Goal: Task Accomplishment & Management: Complete application form

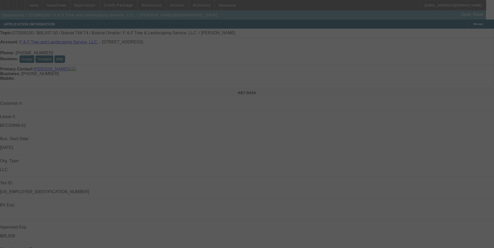
select select "0"
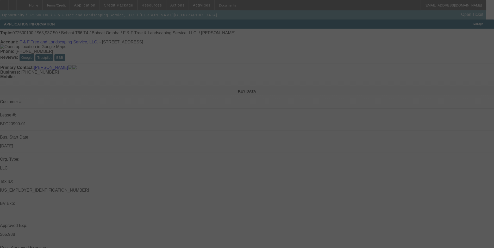
select select "0"
select select "0.1"
select select "0"
select select "0.1"
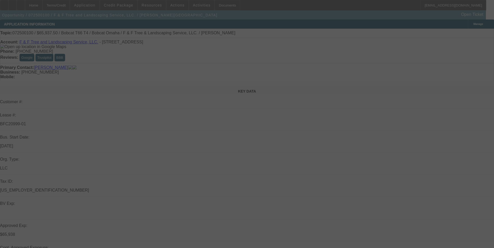
select select "0"
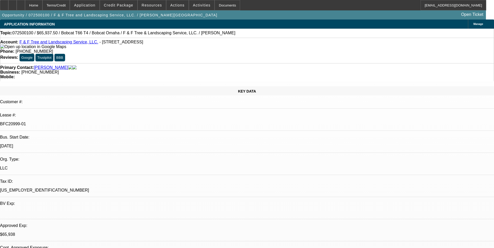
select select "1"
select select "3"
select select "6"
select select "1"
select select "3"
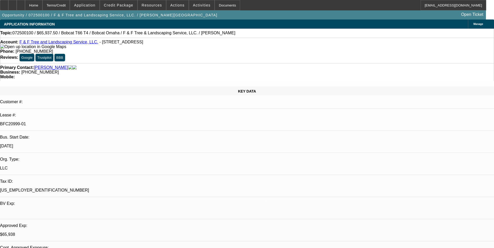
select select "6"
select select "1"
select select "2"
select select "6"
select select "1"
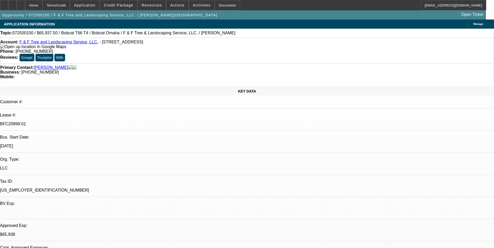
select select "2"
select select "6"
click at [117, 9] on span at bounding box center [118, 5] width 37 height 12
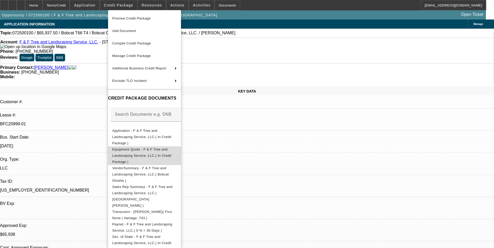
click at [141, 148] on span "Equipment Quote - F & F Tree and Landscaping Service, LLC.( In Credit Package )" at bounding box center [141, 156] width 59 height 16
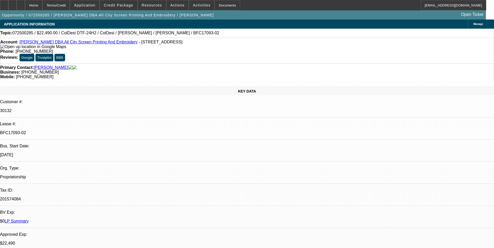
select select "0"
select select "0.1"
select select "0"
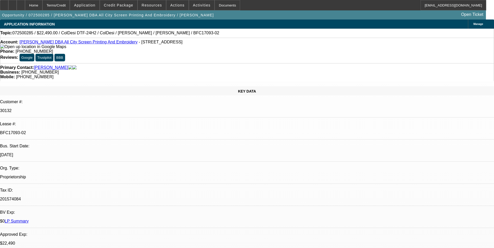
select select "0.1"
select select "0"
select select "0.1"
select select "1"
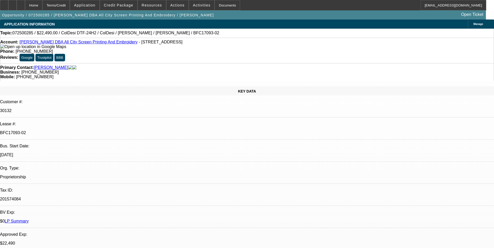
select select "1"
select select "4"
select select "1"
select select "4"
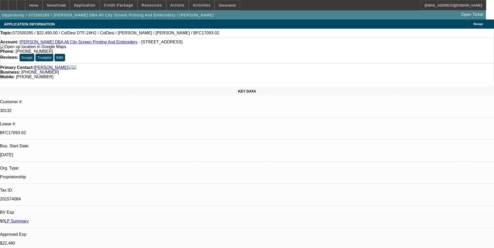
select select "1"
select select "4"
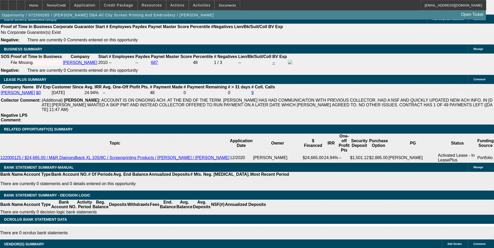
scroll to position [841, 0]
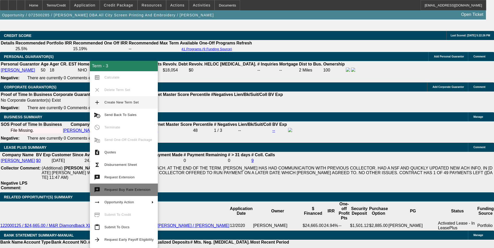
click at [135, 189] on span "Request Buy Rate Extension" at bounding box center [127, 190] width 46 height 4
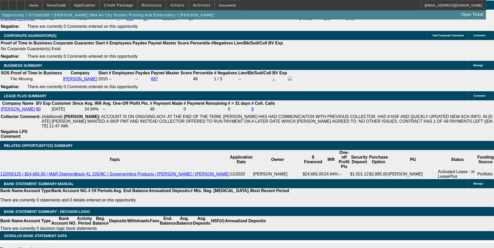
scroll to position [893, 0]
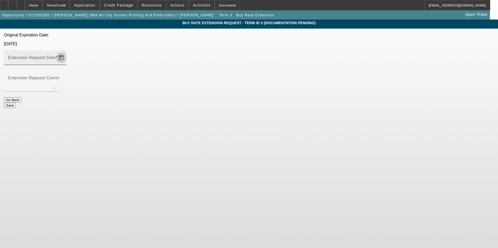
click at [67, 52] on span "Open calendar" at bounding box center [61, 58] width 12 height 12
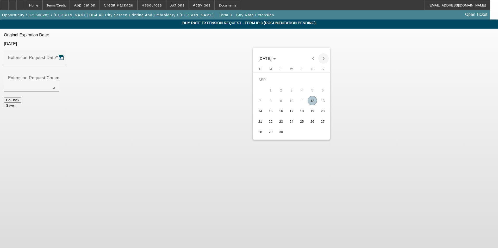
click at [322, 60] on span "Next month" at bounding box center [323, 58] width 10 height 10
click at [268, 104] on span "13" at bounding box center [270, 100] width 9 height 9
type input "10/13/2025"
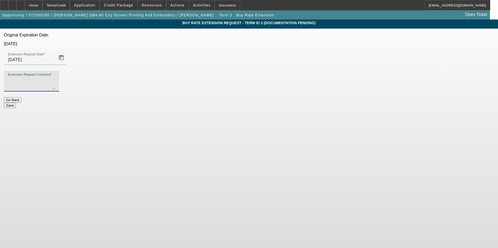
click at [55, 77] on textarea "Extension Request Comment" at bounding box center [31, 83] width 47 height 12
type textarea "Here is the buy rate extension request"
click at [16, 103] on button "Save" at bounding box center [10, 105] width 12 height 5
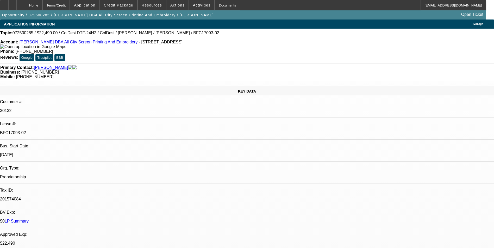
select select "0"
select select "0.1"
select select "4"
select select "0"
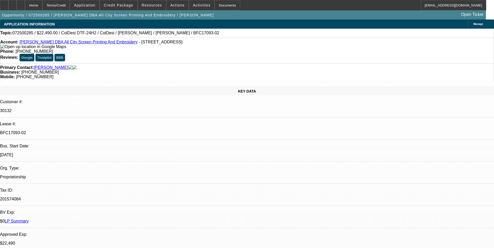
select select "0"
select select "0.1"
select select "4"
select select "0"
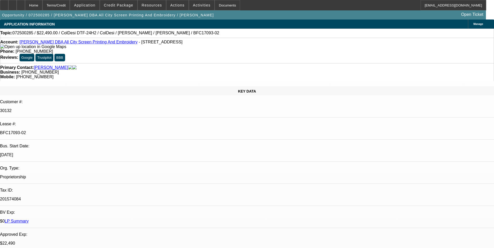
select select "0.1"
select select "4"
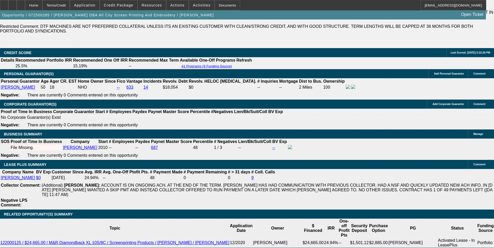
scroll to position [833, 0]
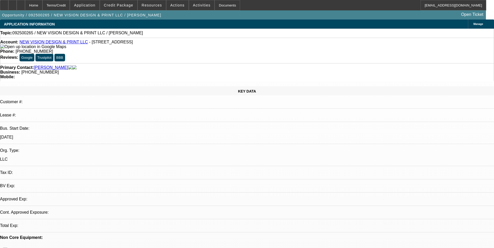
select select "0"
select select "2"
select select "0.1"
select select "4"
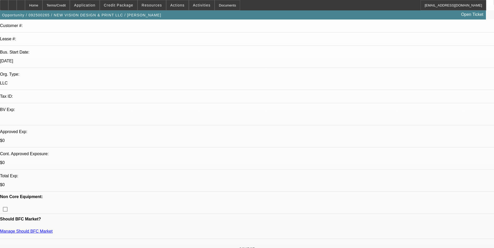
scroll to position [78, 0]
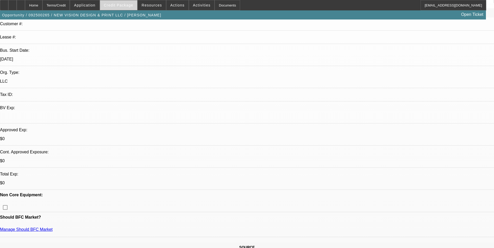
click at [130, 6] on span "Credit Package" at bounding box center [118, 5] width 29 height 4
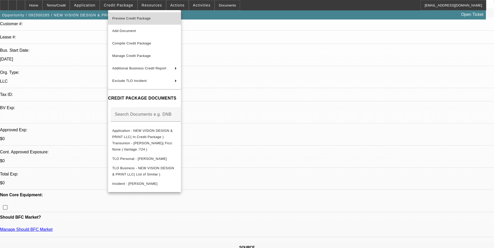
click at [140, 16] on span "Preview Credit Package" at bounding box center [131, 18] width 39 height 4
